Goal: Navigation & Orientation: Find specific page/section

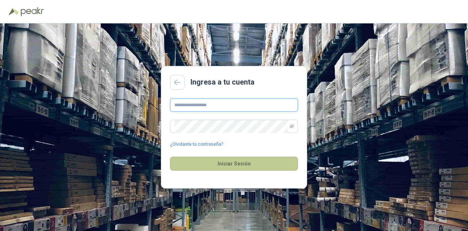
type input "**********"
click at [198, 165] on button "Iniciar Sesión" at bounding box center [234, 164] width 128 height 14
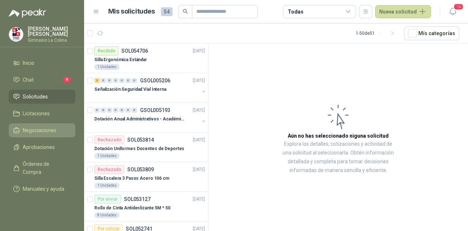
click at [31, 128] on span "Negociaciones" at bounding box center [40, 130] width 34 height 8
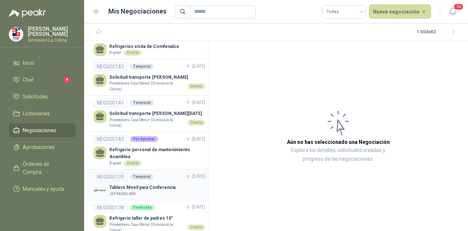
scroll to position [183, 0]
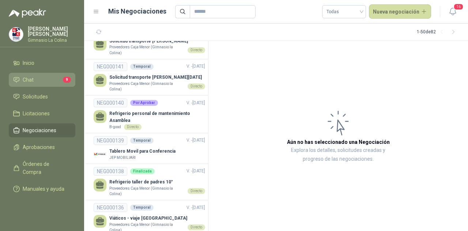
click at [30, 73] on link "Chat 9" at bounding box center [42, 80] width 67 height 14
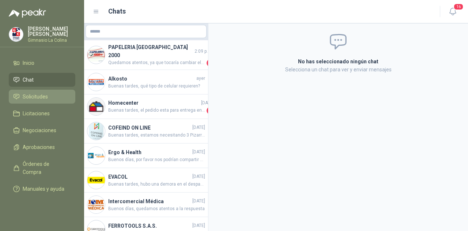
click at [45, 96] on span "Solicitudes" at bounding box center [35, 97] width 25 height 8
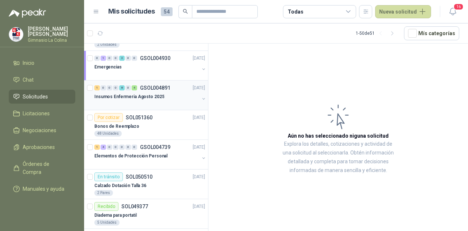
scroll to position [293, 0]
